Goal: Navigation & Orientation: Find specific page/section

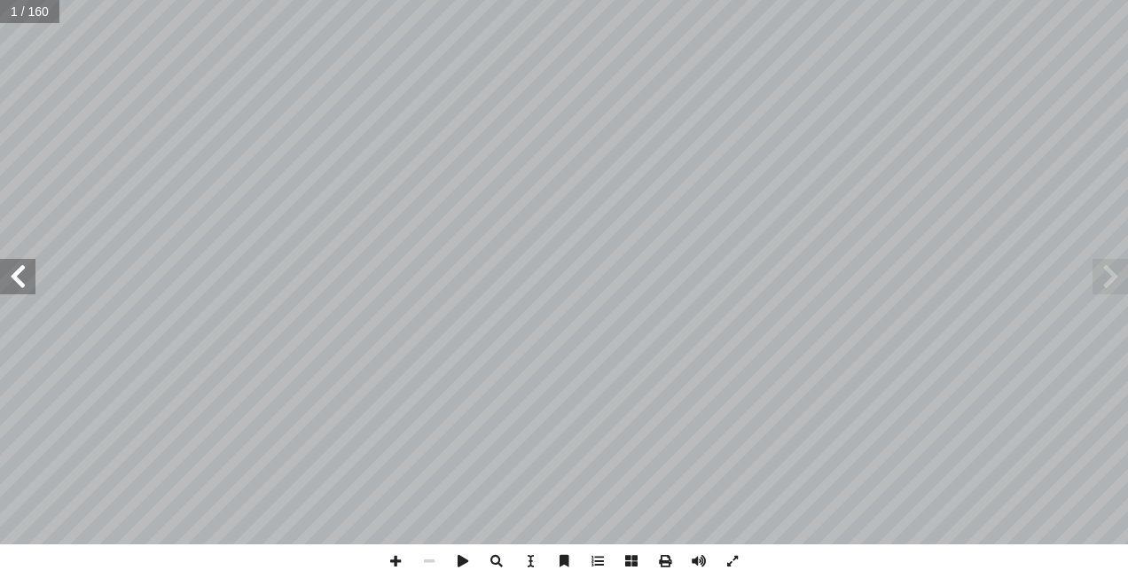
click at [25, 283] on span at bounding box center [17, 276] width 35 height 35
click at [30, 289] on span at bounding box center [17, 276] width 35 height 35
click at [29, 290] on span at bounding box center [17, 276] width 35 height 35
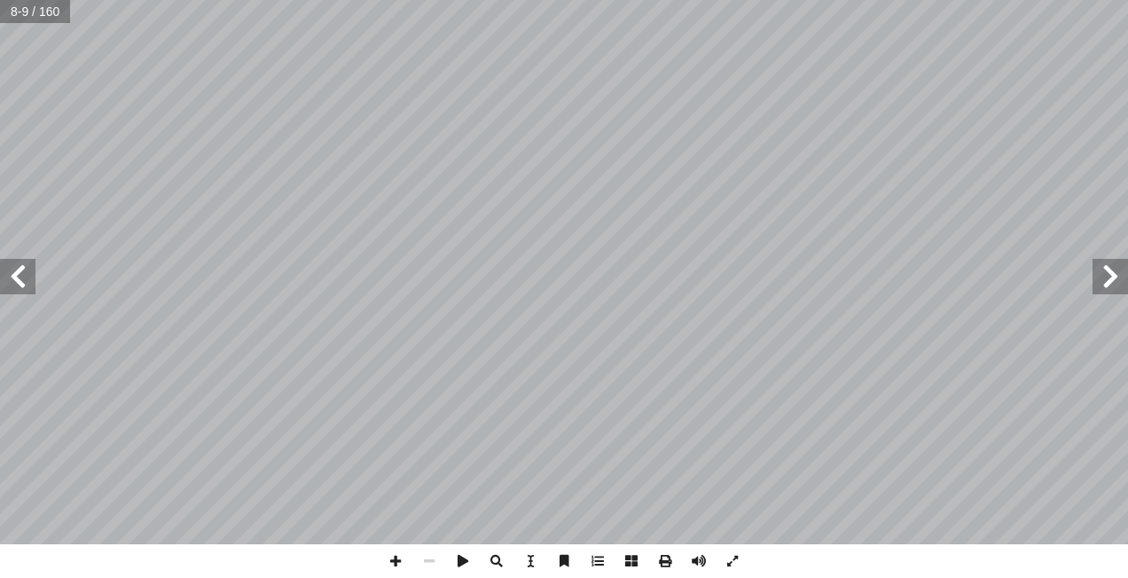
click at [29, 290] on span at bounding box center [17, 276] width 35 height 35
click at [396, 553] on span at bounding box center [396, 562] width 34 height 34
click at [436, 562] on span at bounding box center [429, 562] width 34 height 34
click at [392, 560] on span at bounding box center [396, 562] width 34 height 34
click at [422, 556] on span at bounding box center [429, 562] width 34 height 34
